Goal: Communication & Community: Share content

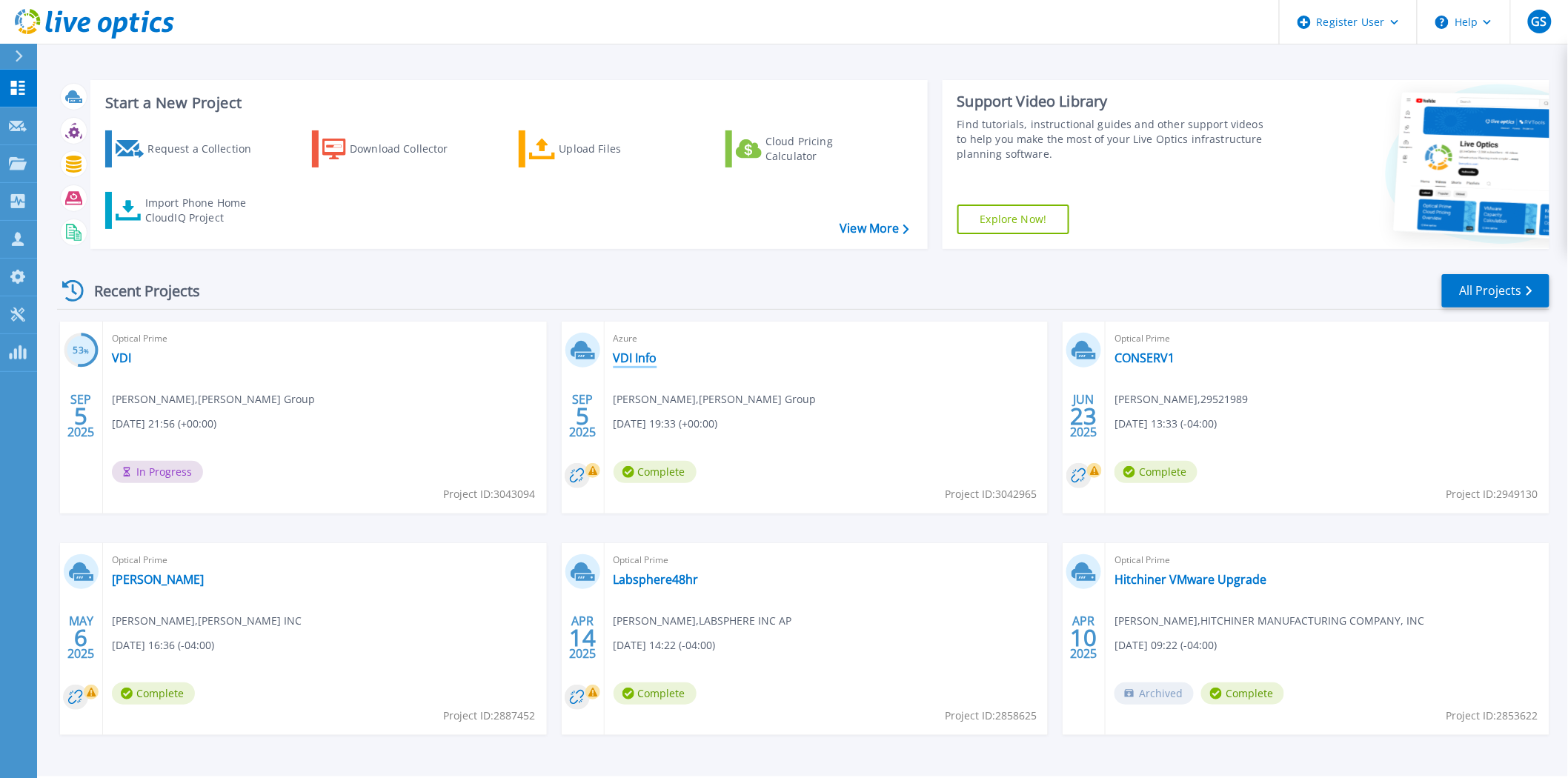
click at [630, 357] on link "VDI Info" at bounding box center [635, 358] width 44 height 15
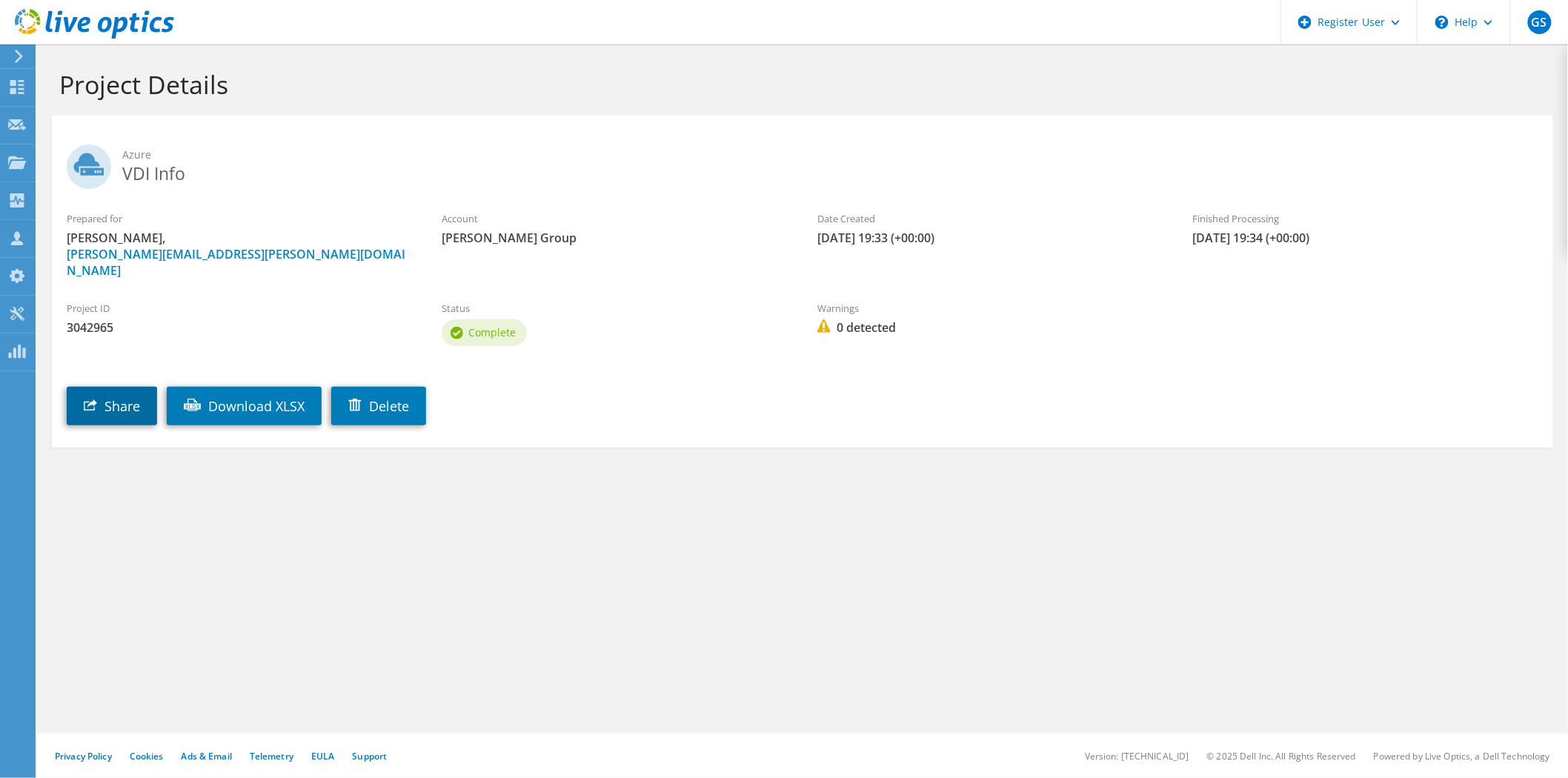
click at [130, 387] on link "Share" at bounding box center [112, 406] width 90 height 38
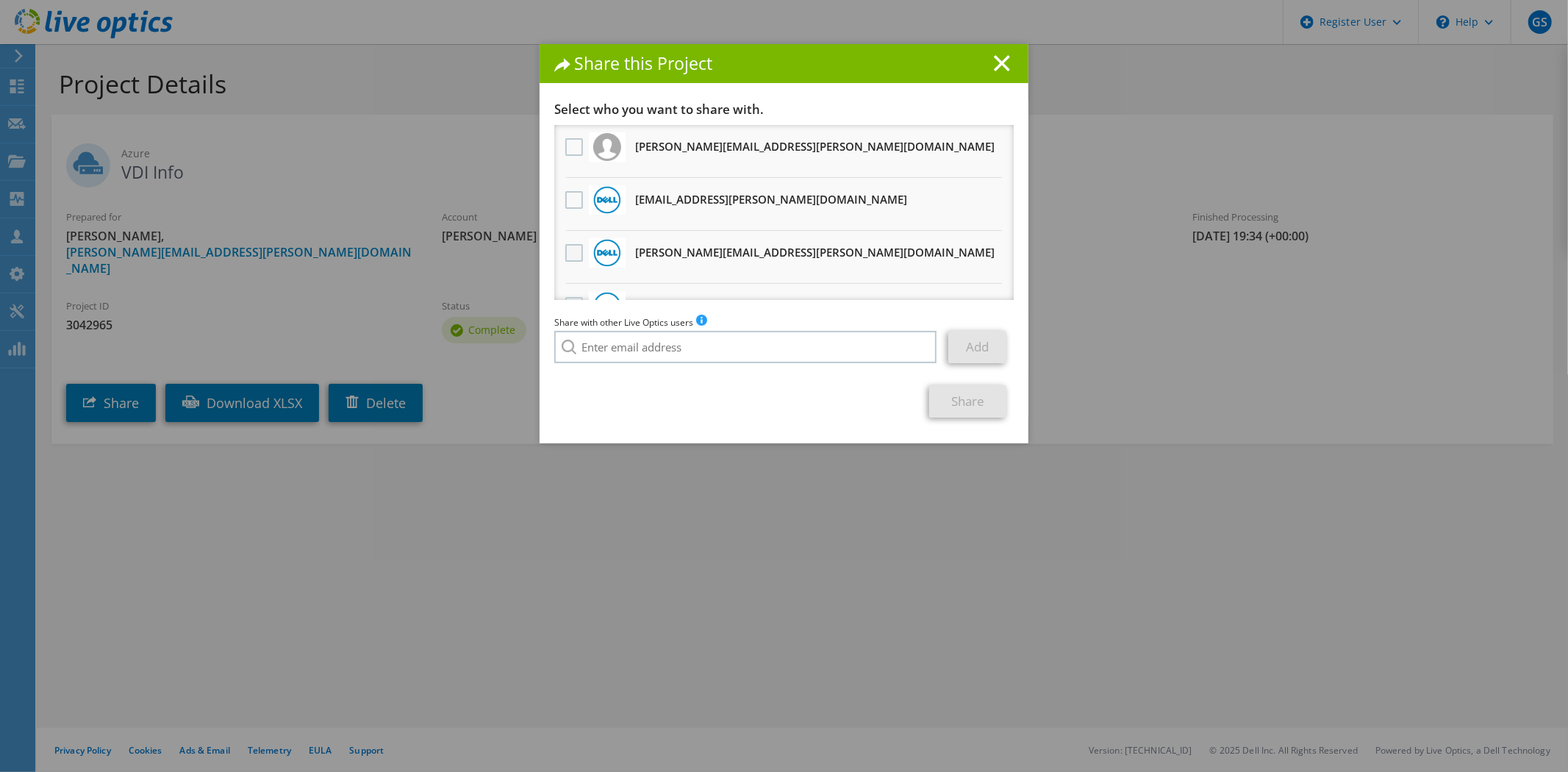
click at [565, 255] on label at bounding box center [576, 253] width 21 height 17
click at [0, 0] on input "checkbox" at bounding box center [0, 0] width 0 height 0
drag, startPoint x: 978, startPoint y: 395, endPoint x: 939, endPoint y: 393, distance: 39.1
click at [939, 393] on link "Share" at bounding box center [968, 401] width 77 height 32
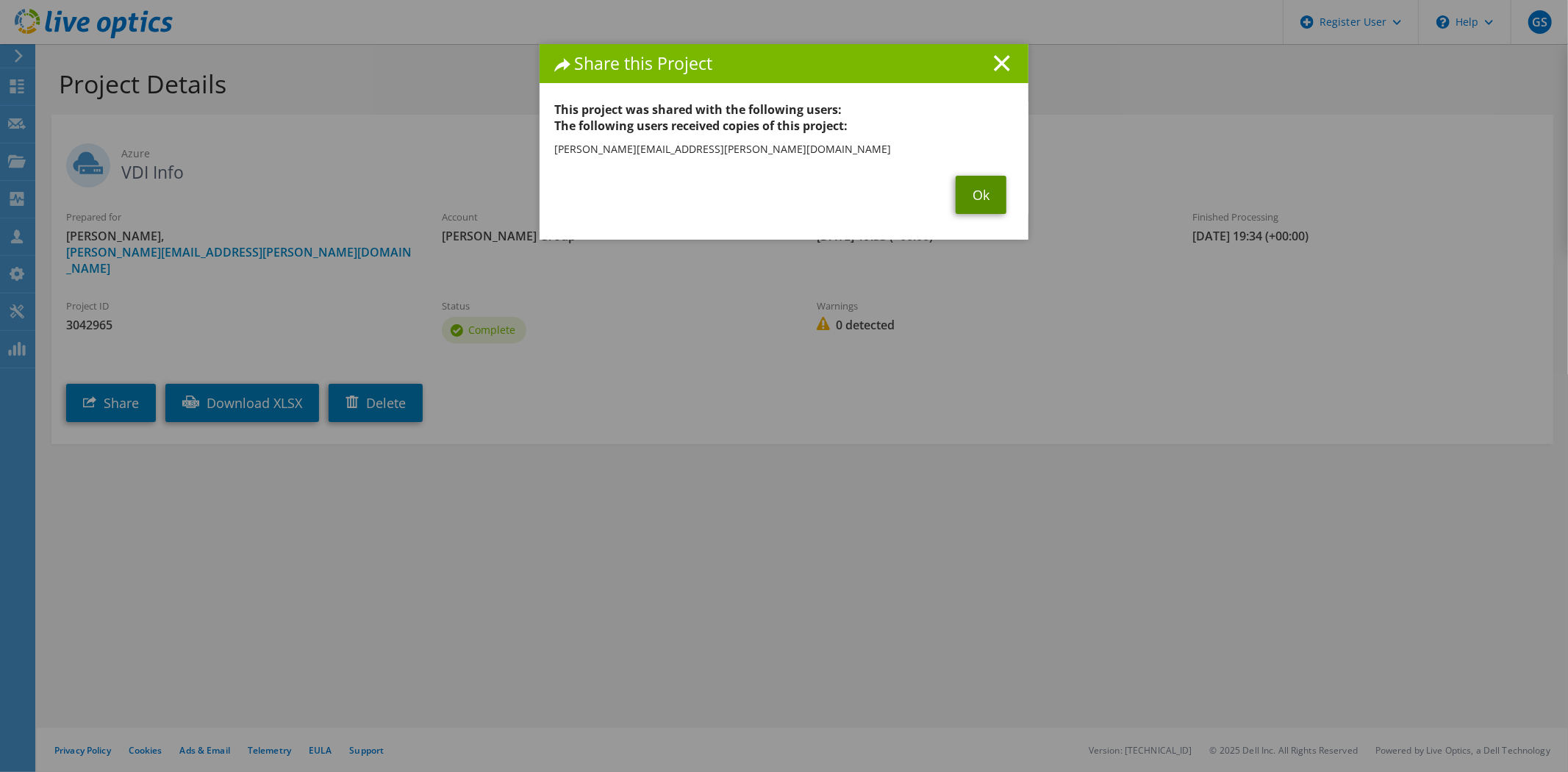
click at [983, 188] on link "Ok" at bounding box center [980, 195] width 51 height 38
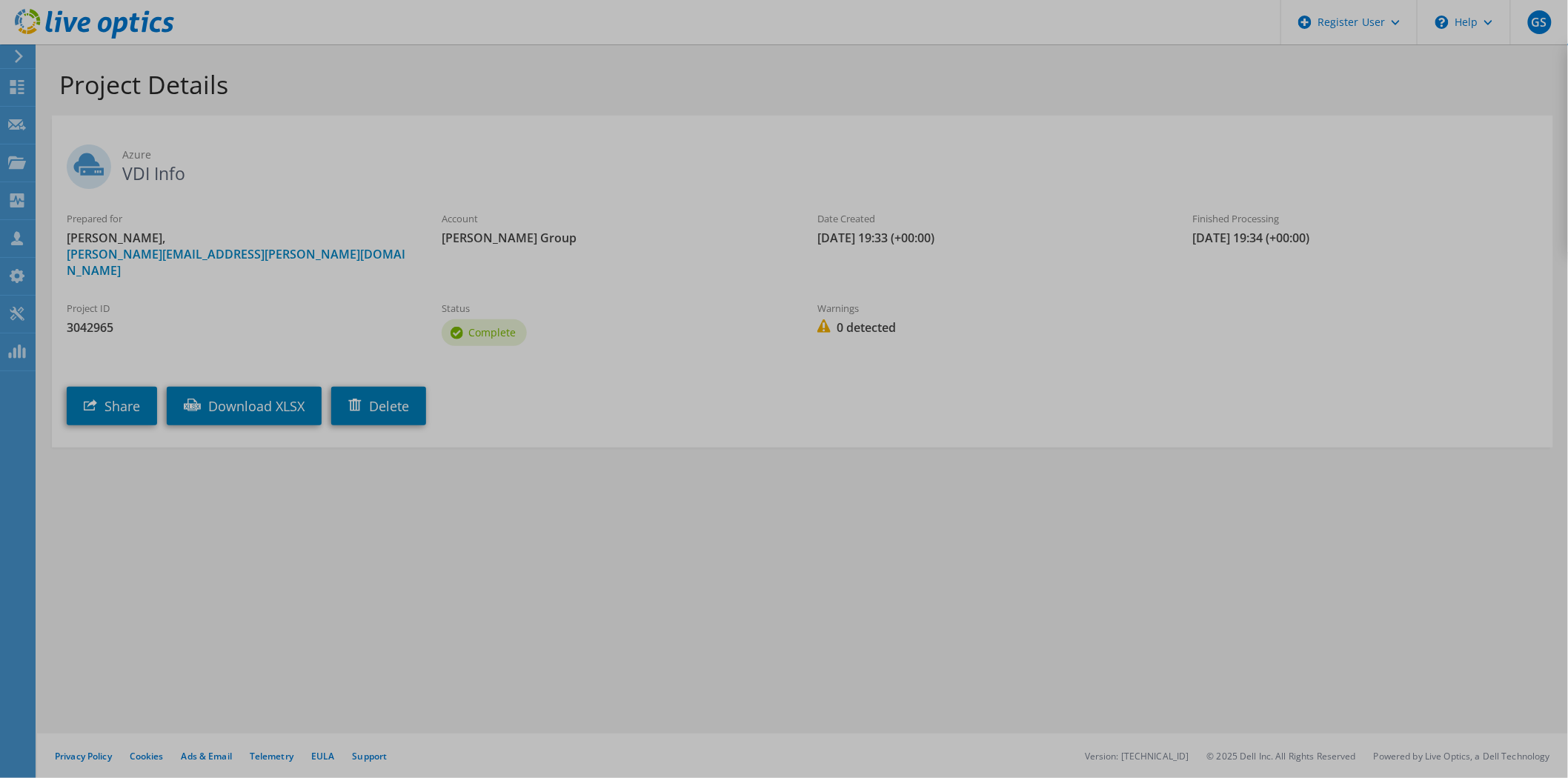
click at [991, 190] on div at bounding box center [784, 389] width 1568 height 778
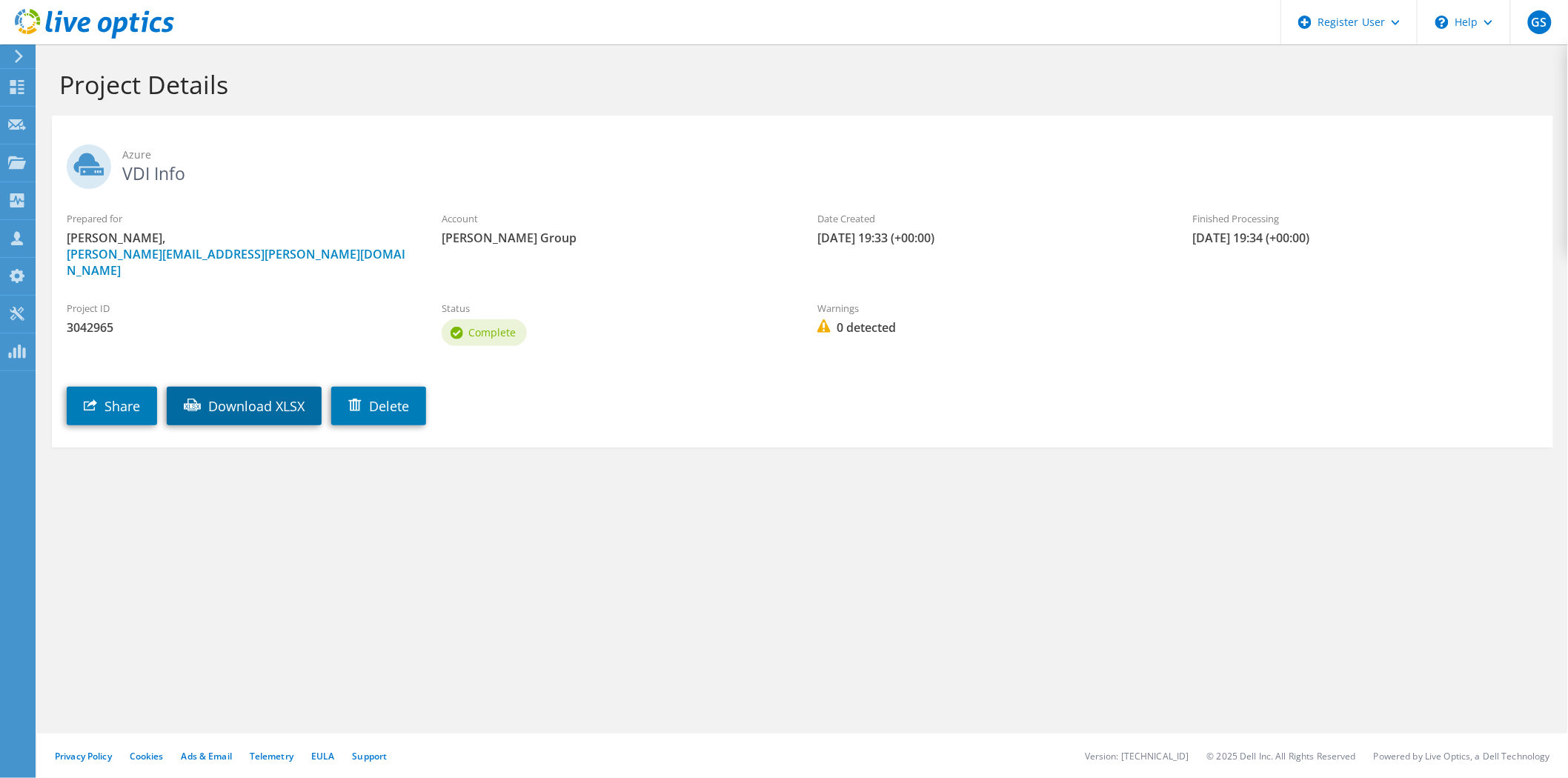
click at [277, 389] on link "Download XLSX" at bounding box center [244, 406] width 155 height 38
click at [998, 69] on h1 "Project Details" at bounding box center [798, 84] width 1479 height 31
click at [9, 13] on div at bounding box center [87, 25] width 174 height 49
click at [31, 18] on icon at bounding box center [95, 24] width 159 height 30
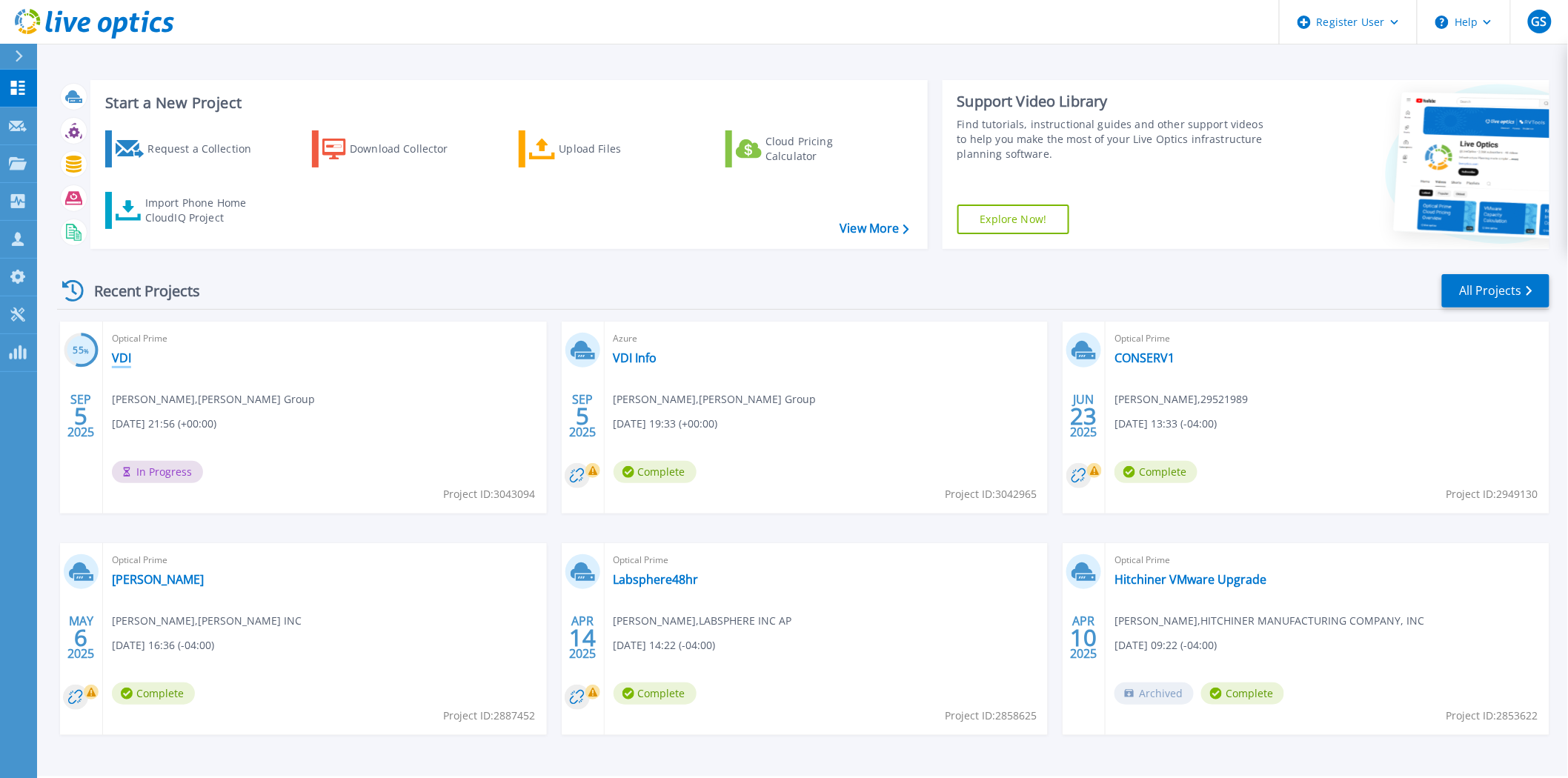
click at [119, 356] on link "VDI" at bounding box center [121, 358] width 19 height 15
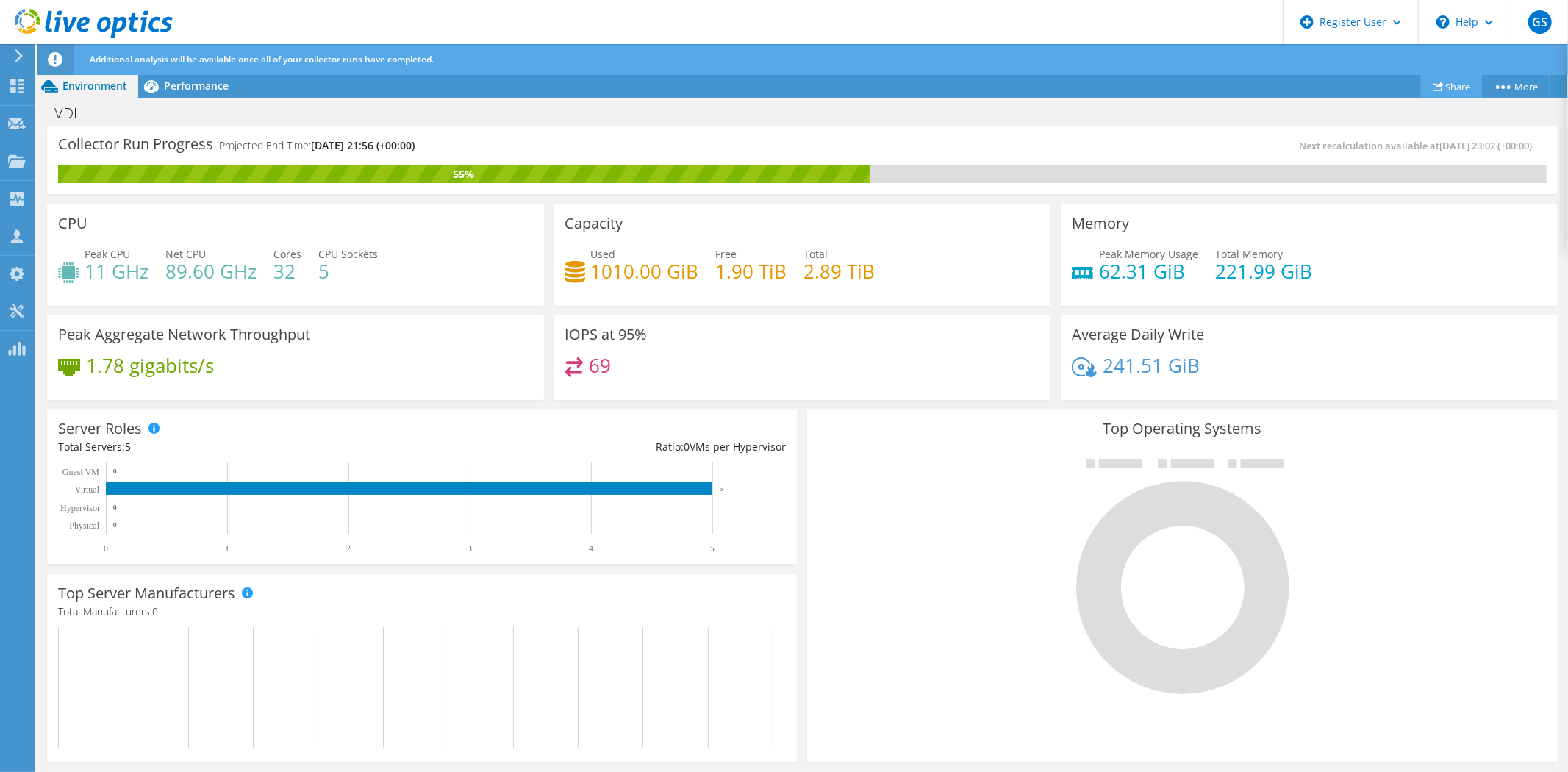
click at [1450, 91] on link "Share" at bounding box center [1451, 86] width 61 height 23
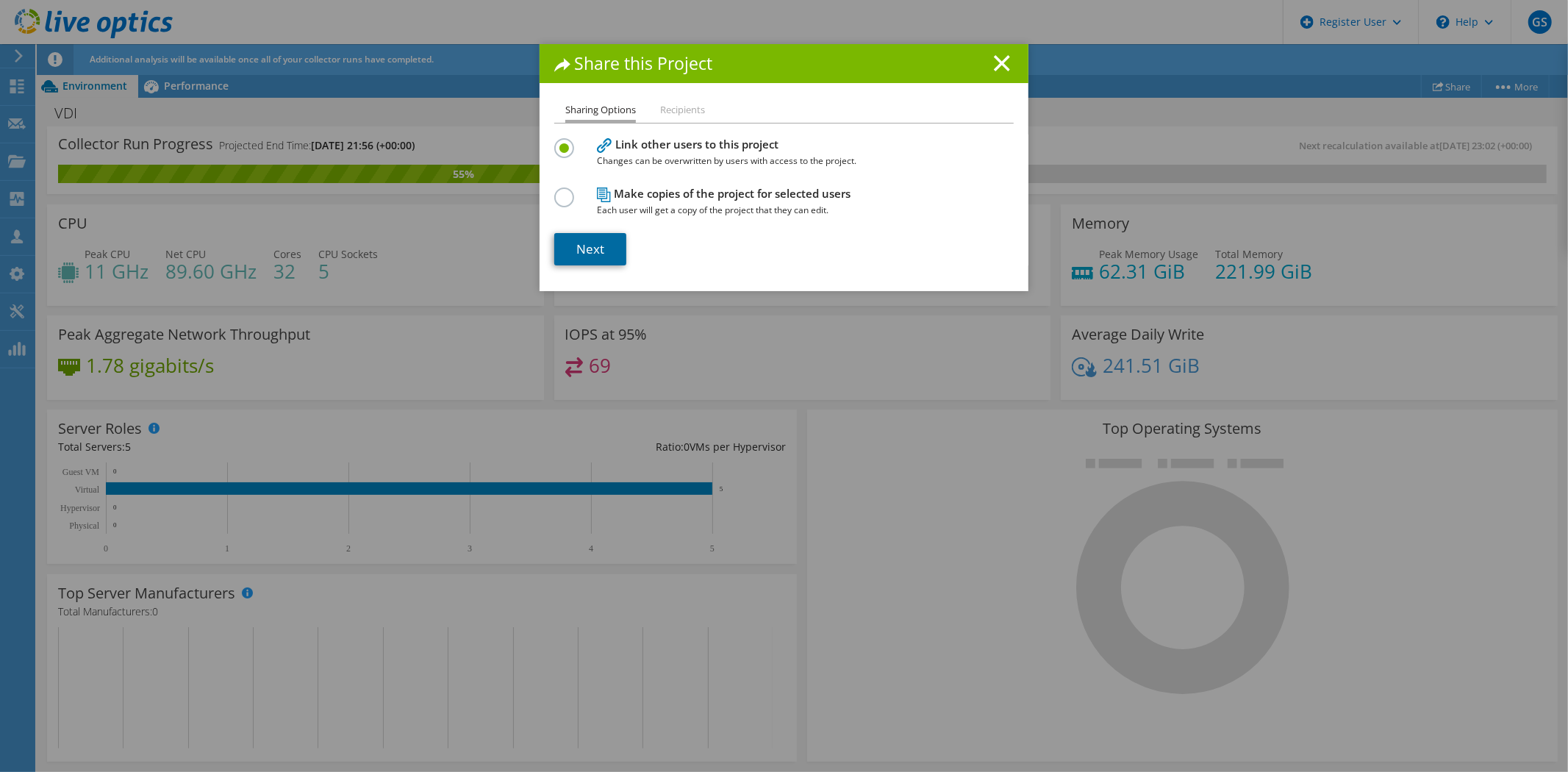
click at [595, 258] on link "Next" at bounding box center [590, 249] width 72 height 32
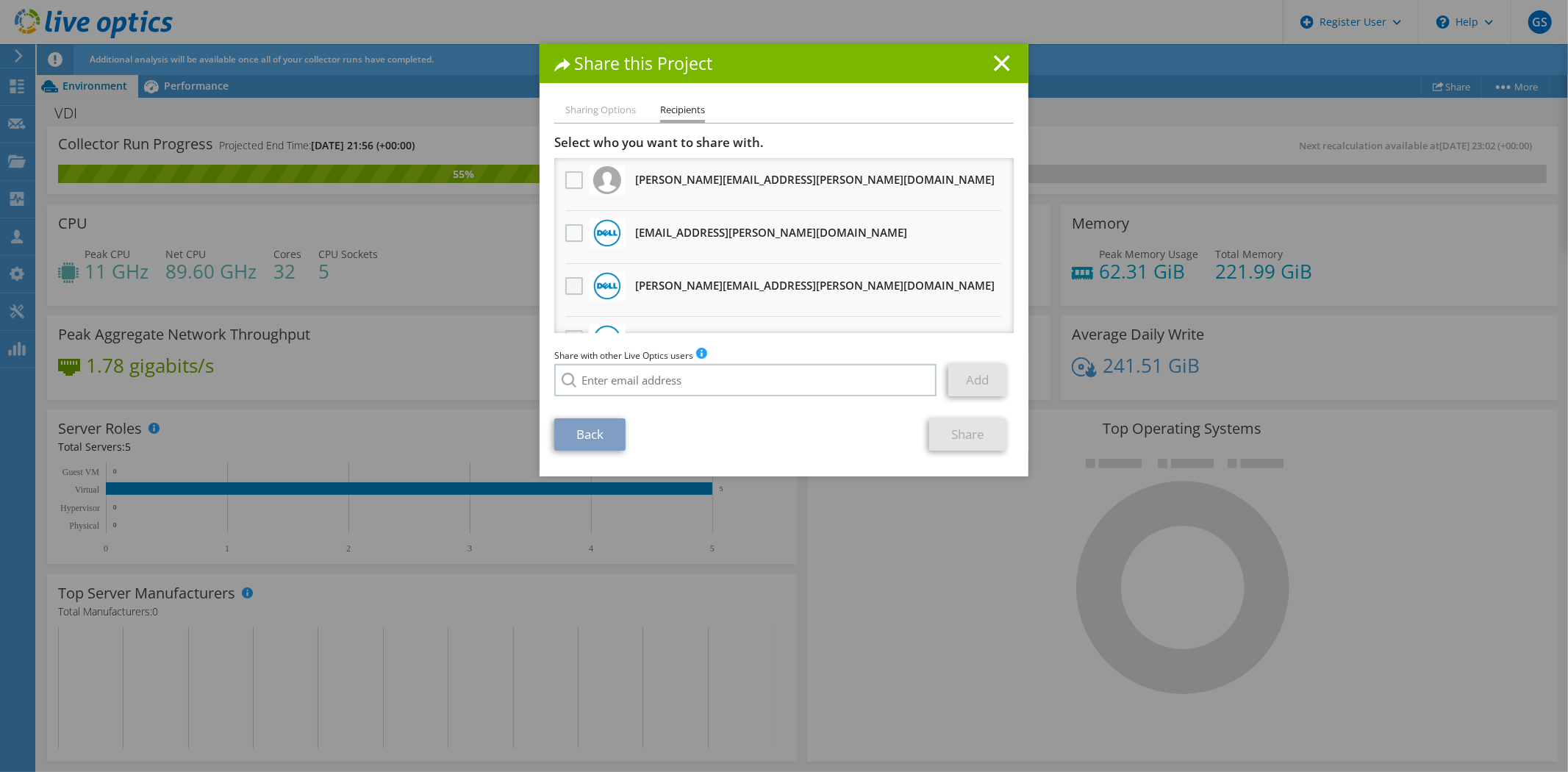
click at [565, 289] on label at bounding box center [576, 286] width 21 height 17
click at [0, 0] on input "checkbox" at bounding box center [0, 0] width 0 height 0
click at [957, 429] on link "Share" at bounding box center [968, 434] width 77 height 32
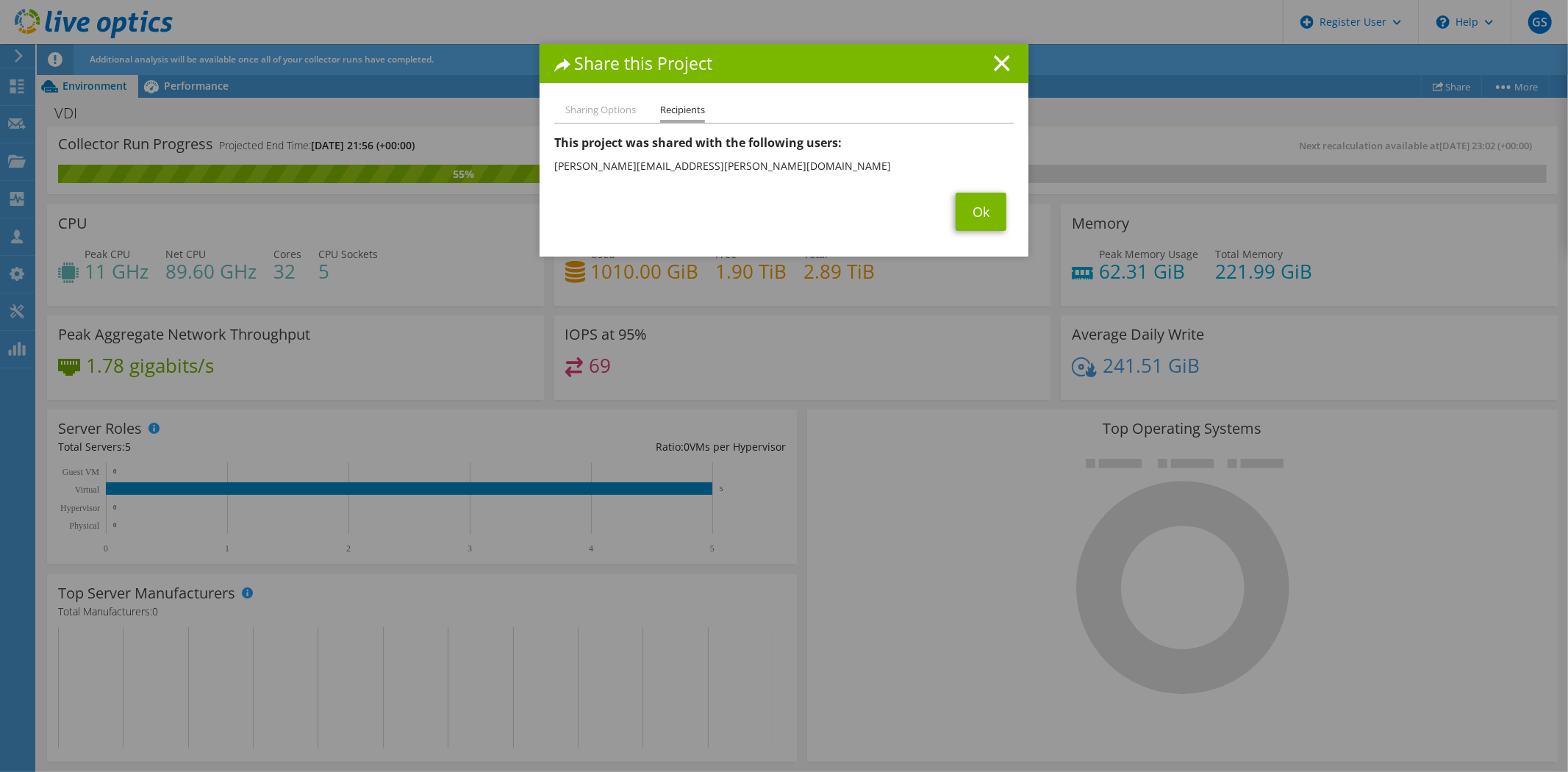
drag, startPoint x: 980, startPoint y: 202, endPoint x: 856, endPoint y: 237, distance: 128.8
click at [856, 237] on div "Sharing Options Recipients Link other users to this project Changes can be over…" at bounding box center [784, 179] width 489 height 155
click at [978, 217] on link "Ok" at bounding box center [980, 212] width 51 height 38
